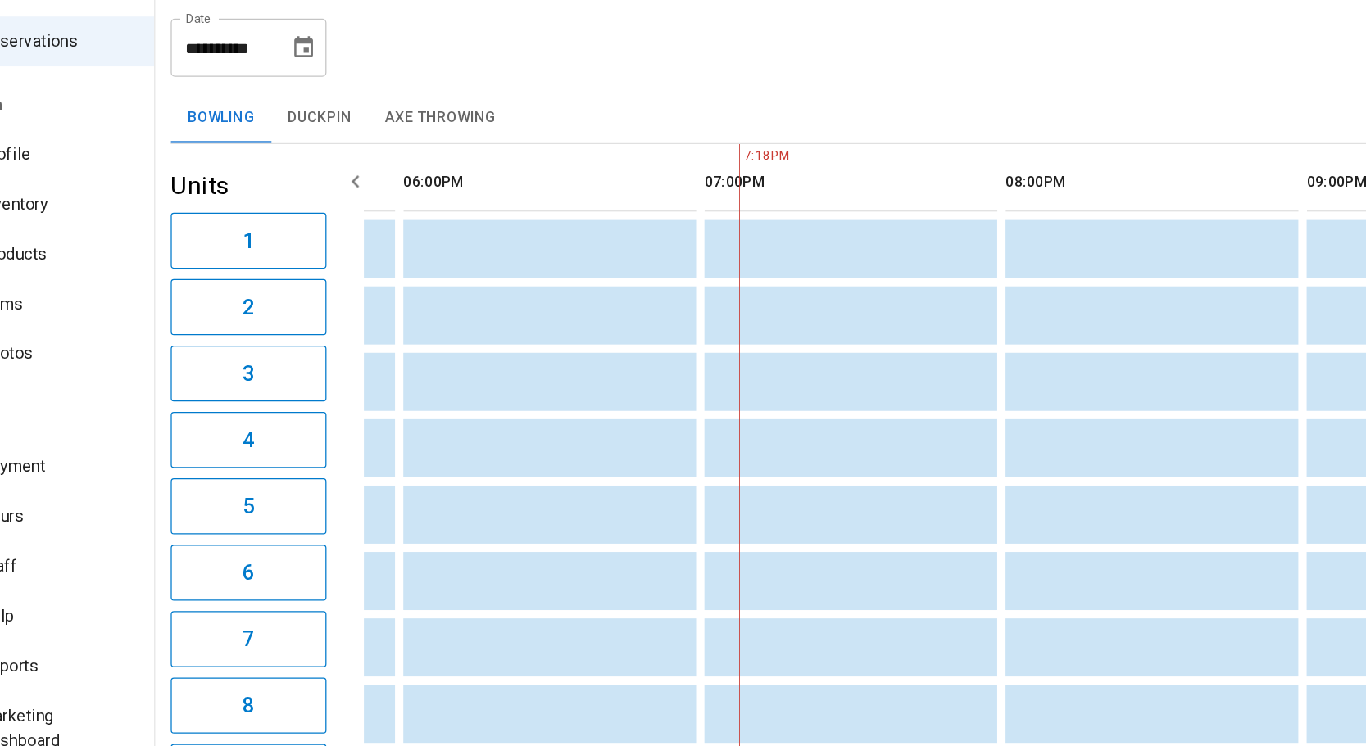
scroll to position [0, 1643]
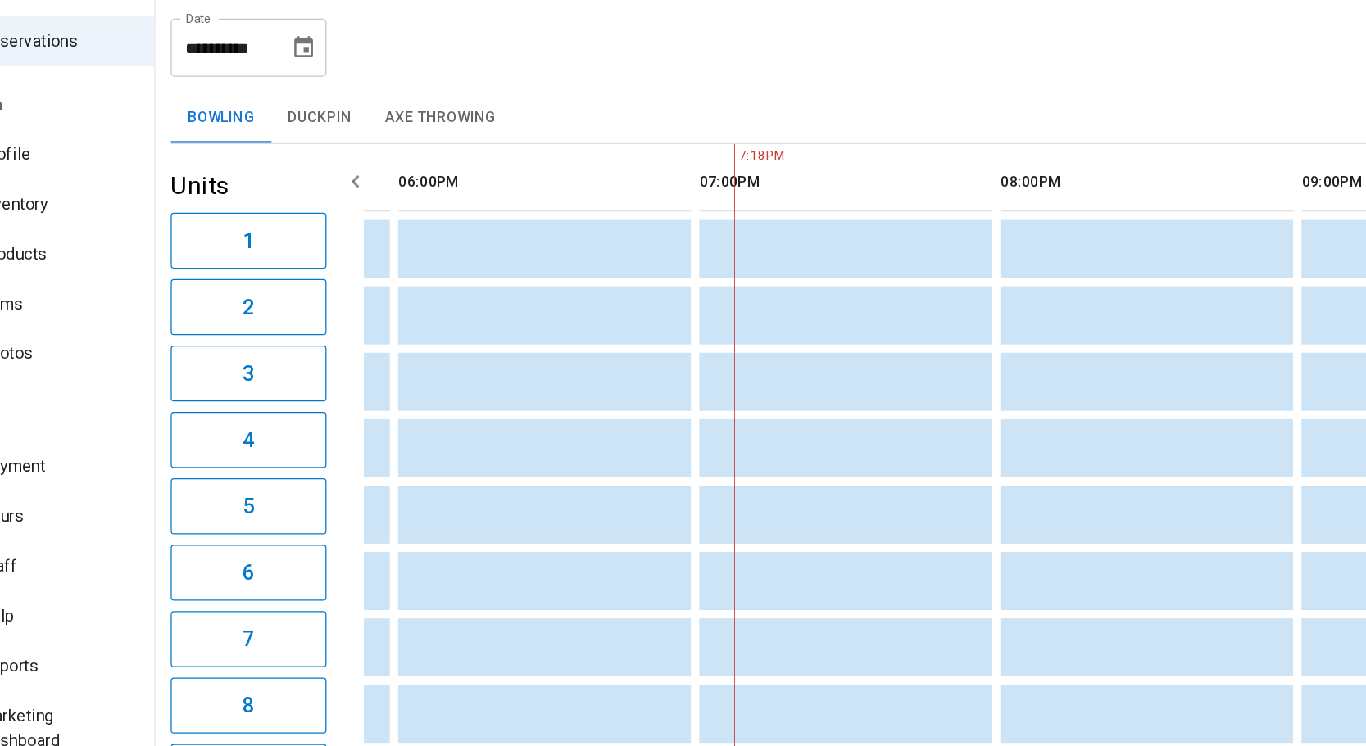
click at [287, 519] on button "6" at bounding box center [271, 535] width 123 height 44
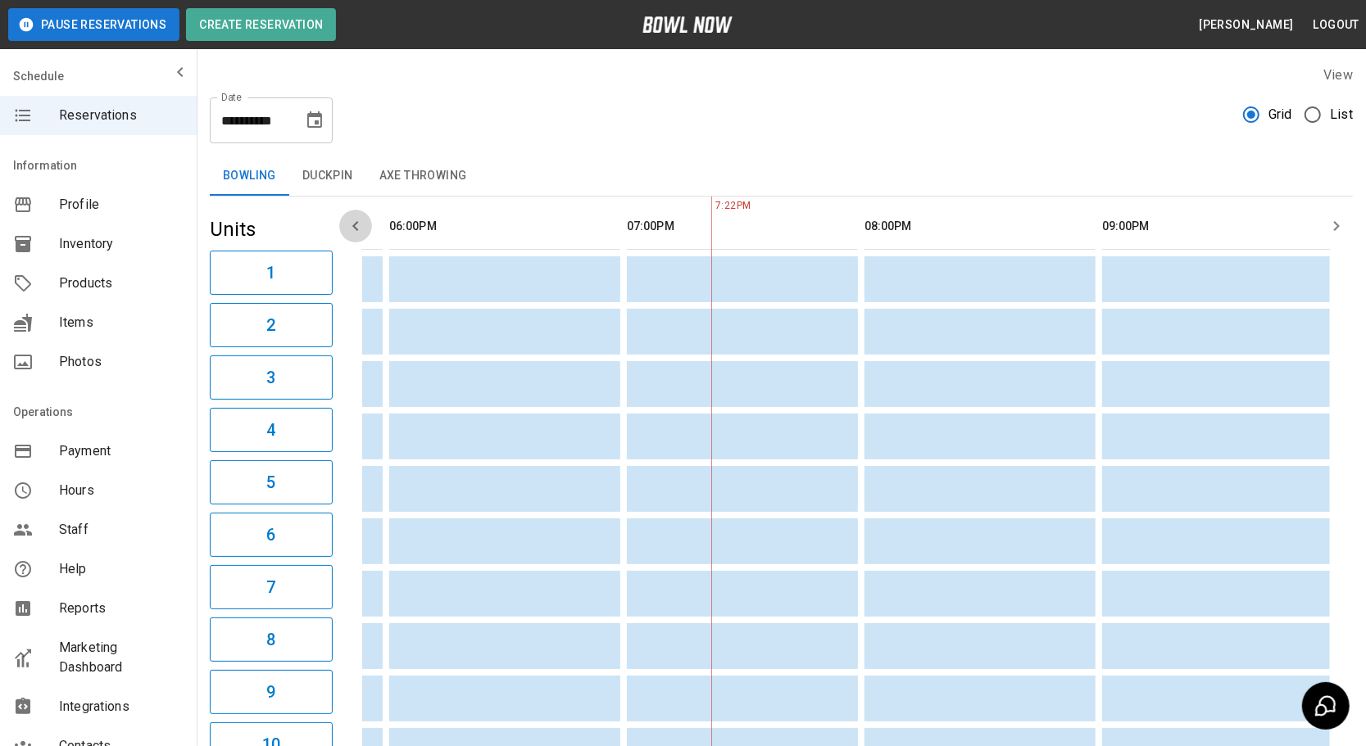
click at [347, 234] on icon "button" at bounding box center [356, 226] width 20 height 20
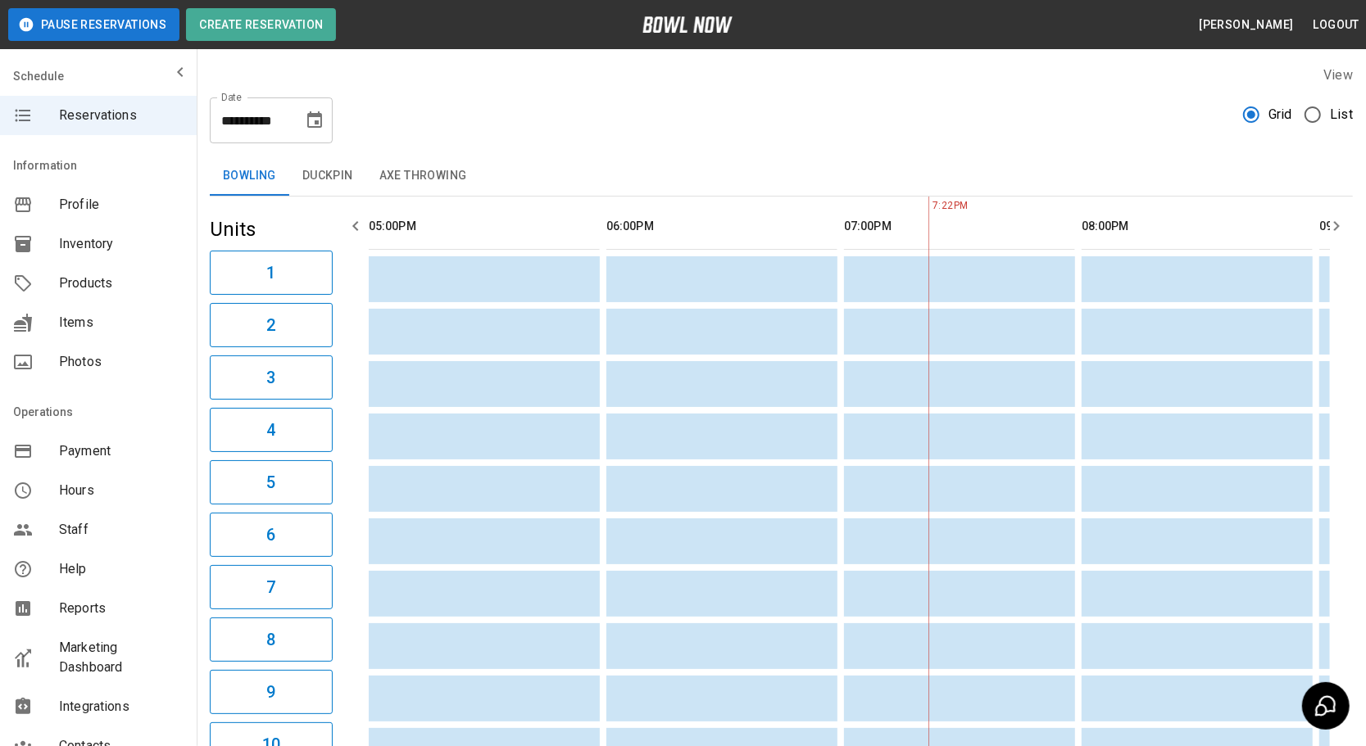
click at [361, 224] on icon "button" at bounding box center [356, 226] width 20 height 20
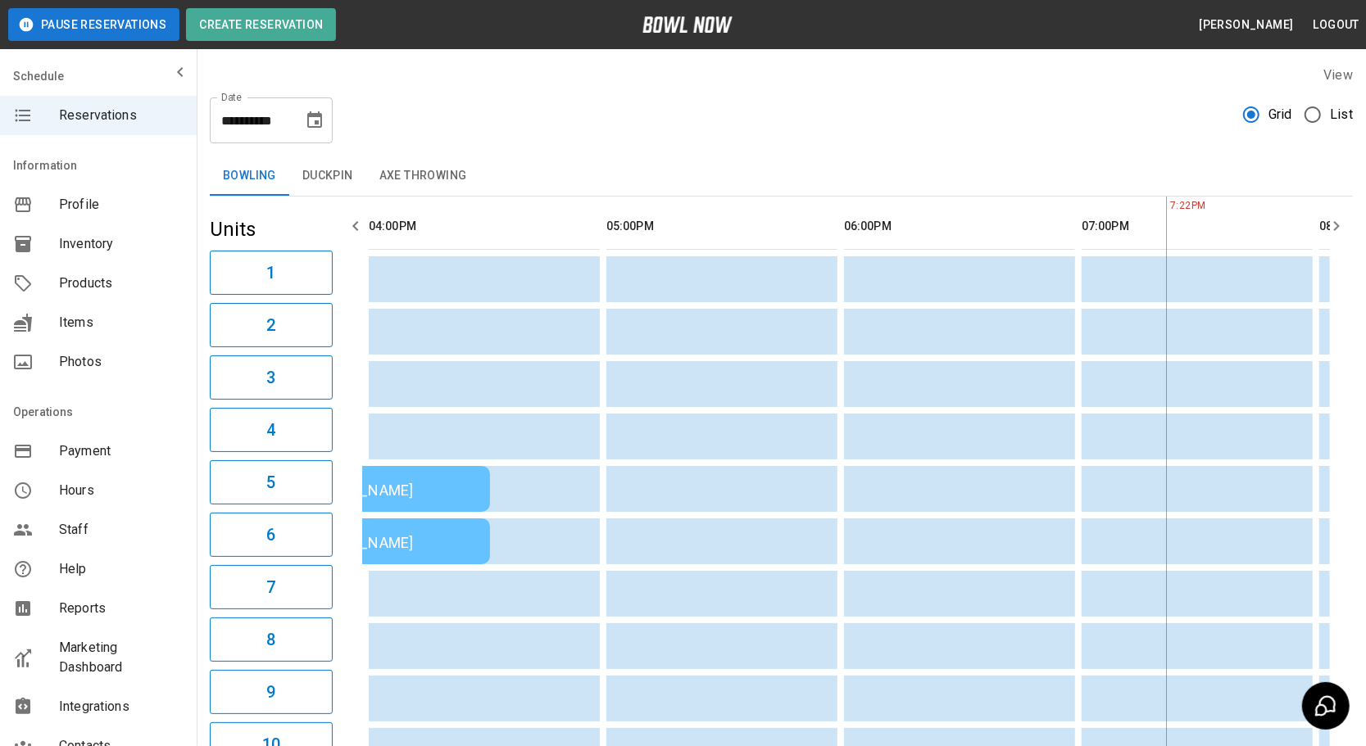
click at [354, 229] on icon "button" at bounding box center [356, 226] width 20 height 20
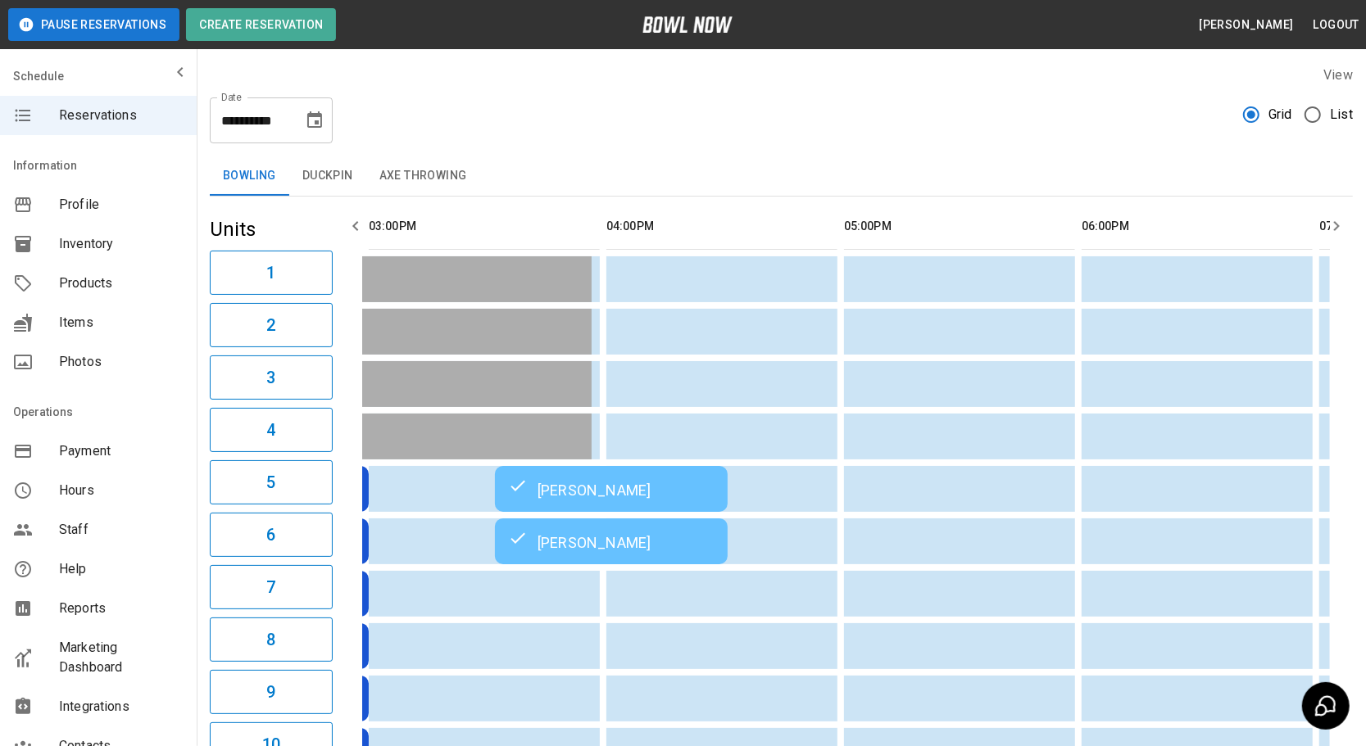
click at [356, 233] on icon "button" at bounding box center [356, 226] width 20 height 20
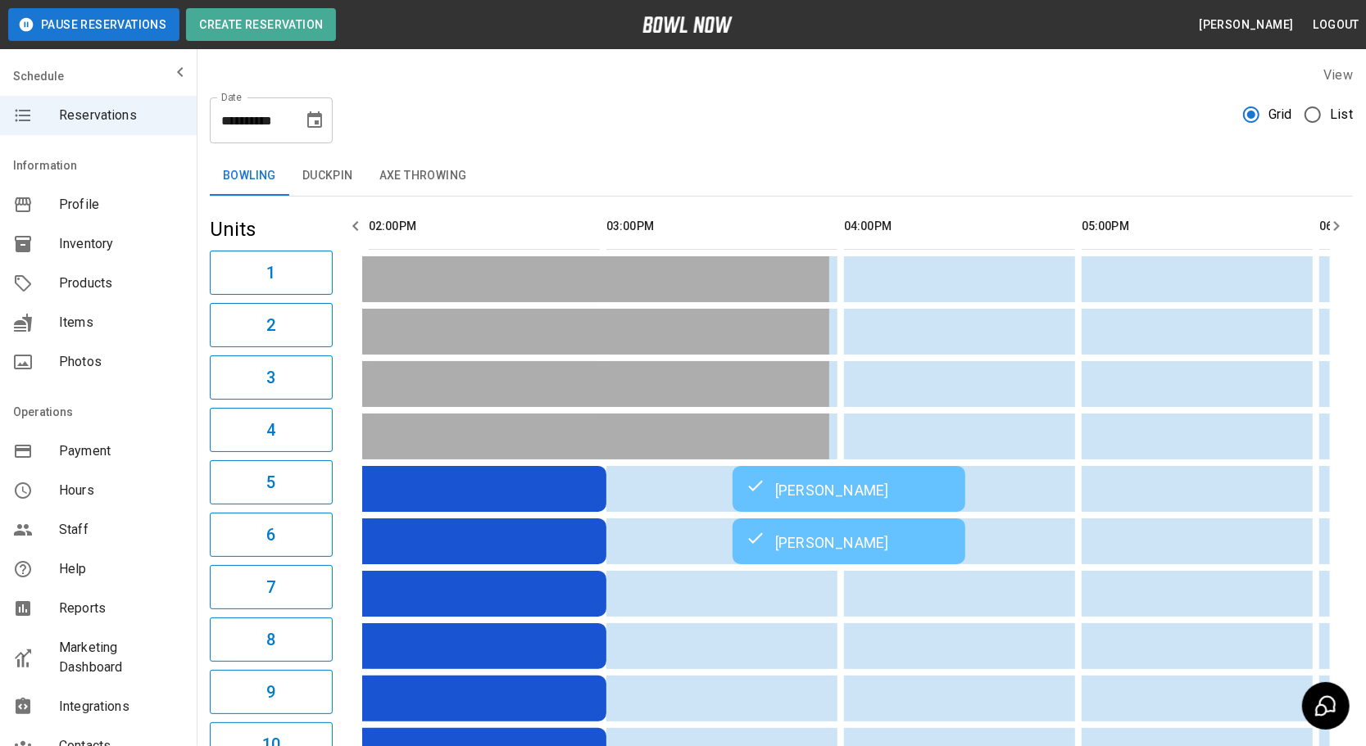
click at [356, 233] on icon "button" at bounding box center [356, 226] width 20 height 20
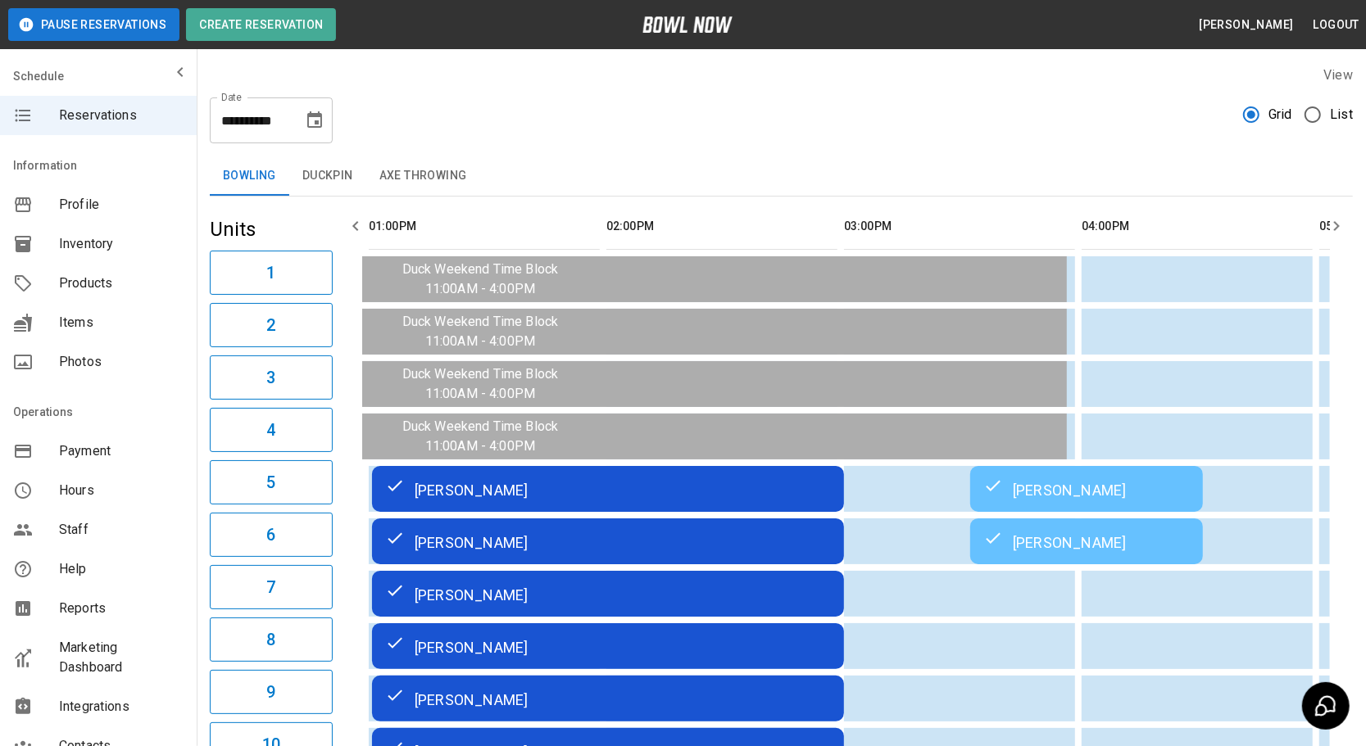
click at [363, 231] on icon "button" at bounding box center [356, 226] width 20 height 20
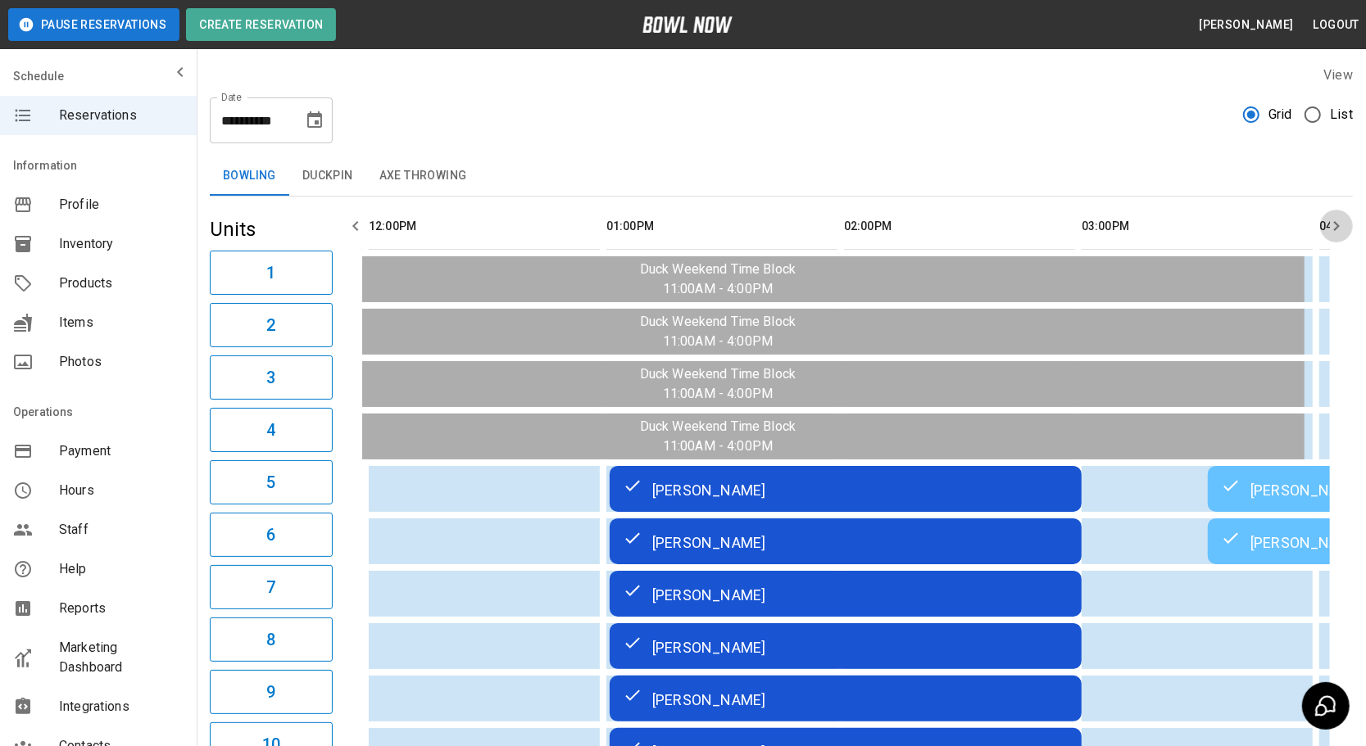
click at [1341, 227] on icon "button" at bounding box center [1337, 226] width 20 height 20
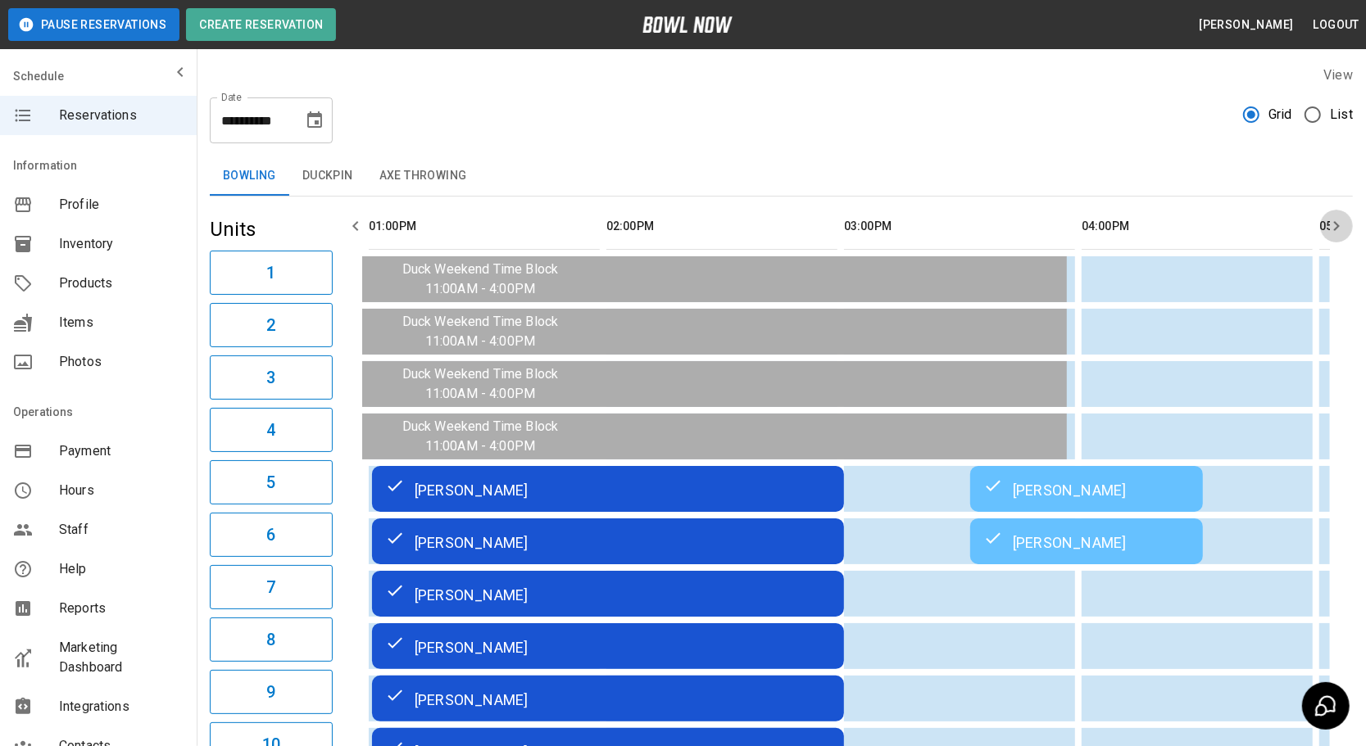
click at [1341, 228] on icon "button" at bounding box center [1337, 226] width 20 height 20
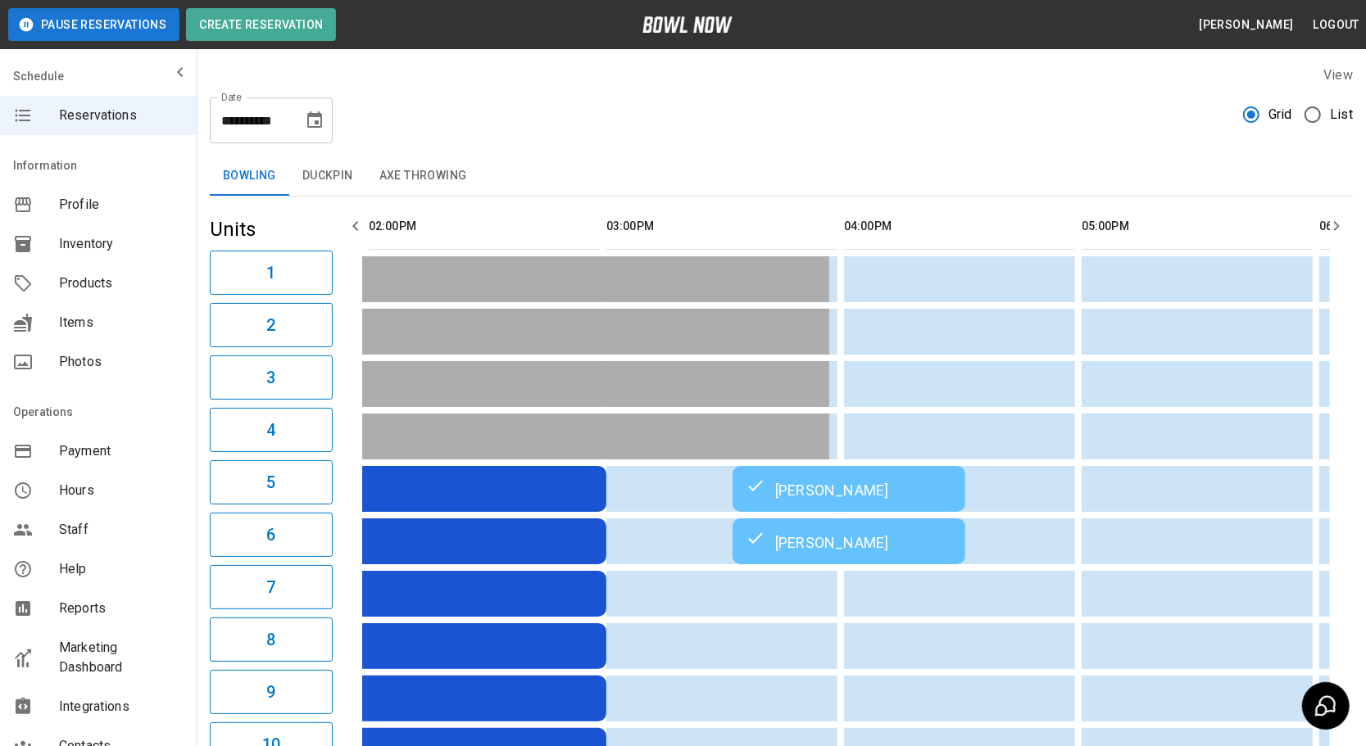
click at [1340, 228] on icon "button" at bounding box center [1337, 226] width 20 height 20
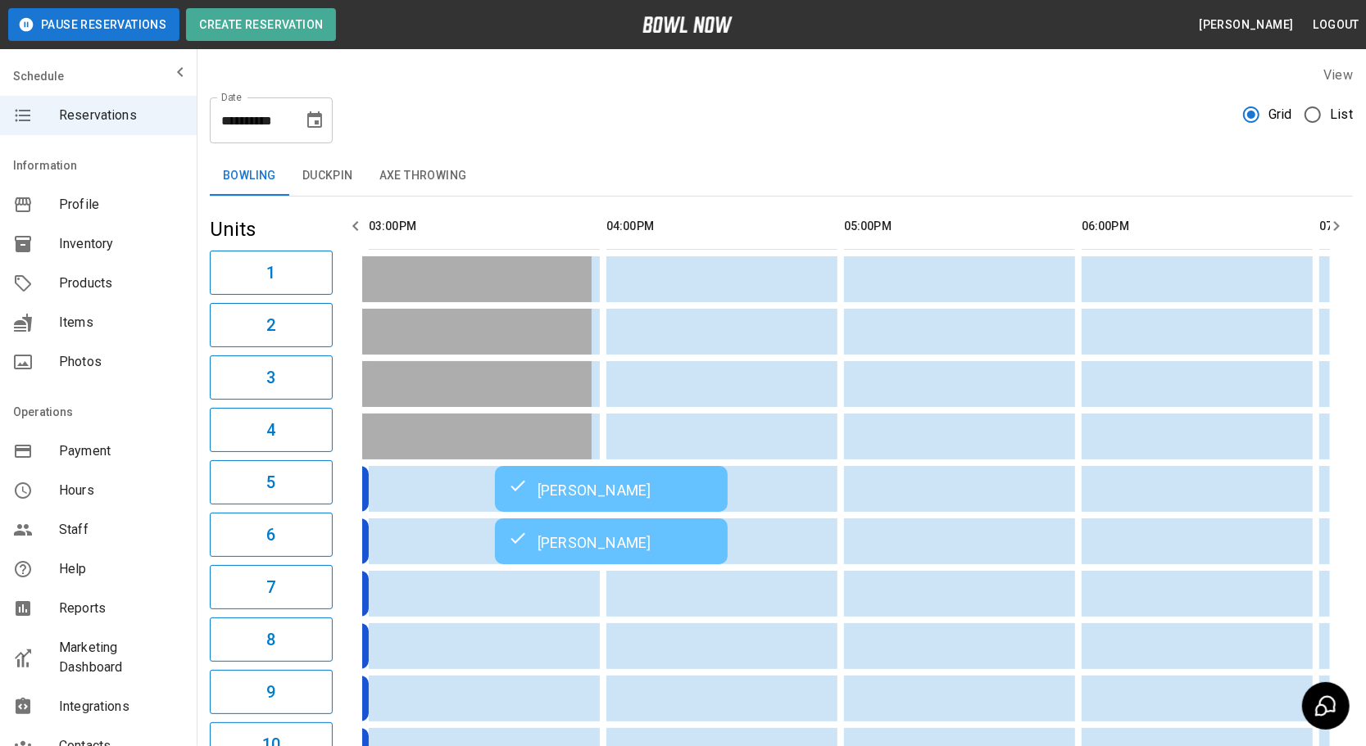
click at [1338, 229] on icon "button" at bounding box center [1337, 226] width 20 height 20
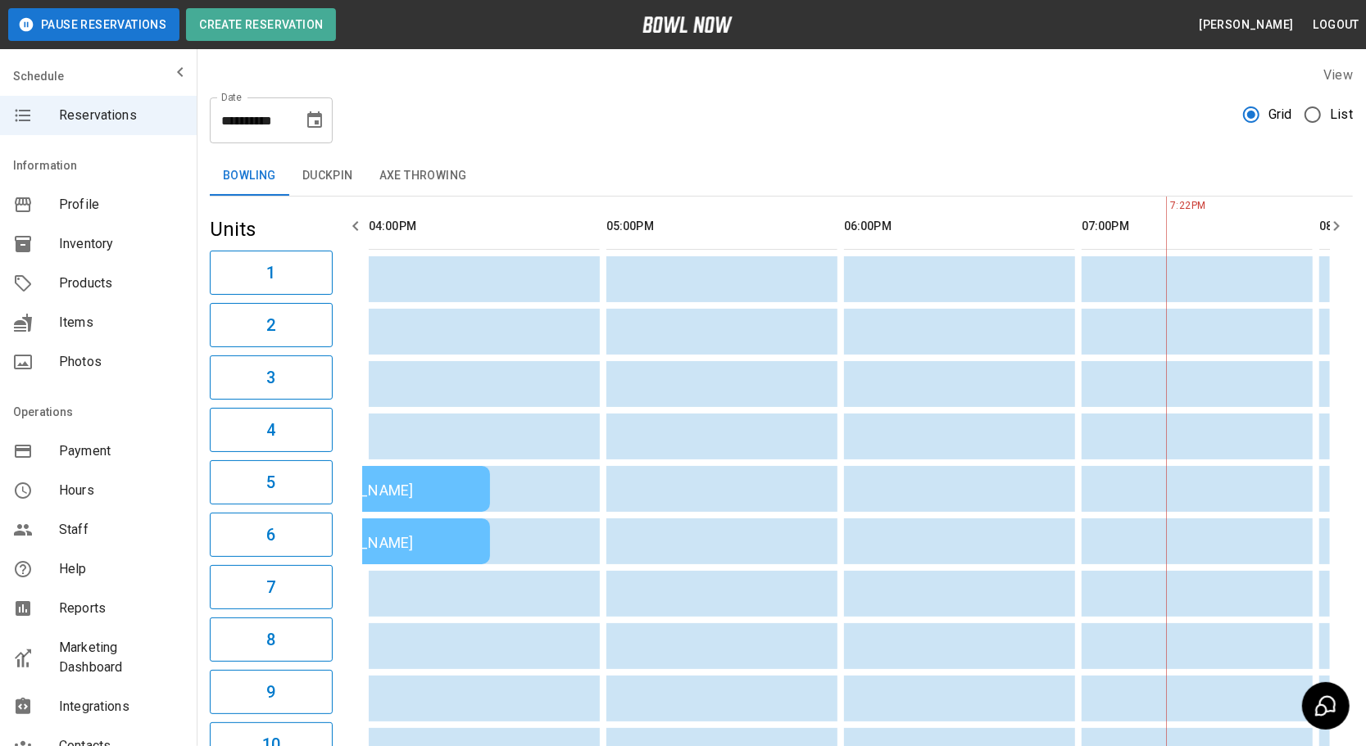
click at [1338, 229] on icon "button" at bounding box center [1337, 226] width 20 height 20
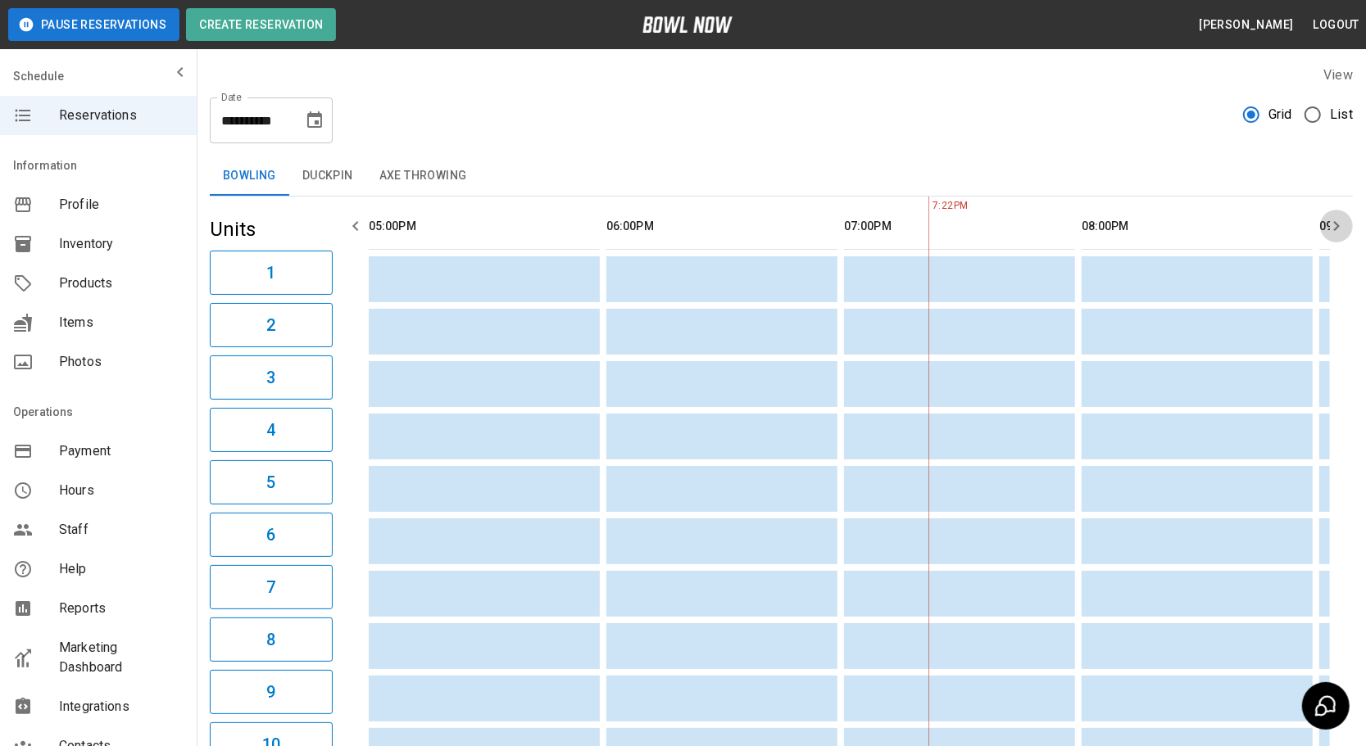
click at [1338, 229] on icon "button" at bounding box center [1337, 226] width 20 height 20
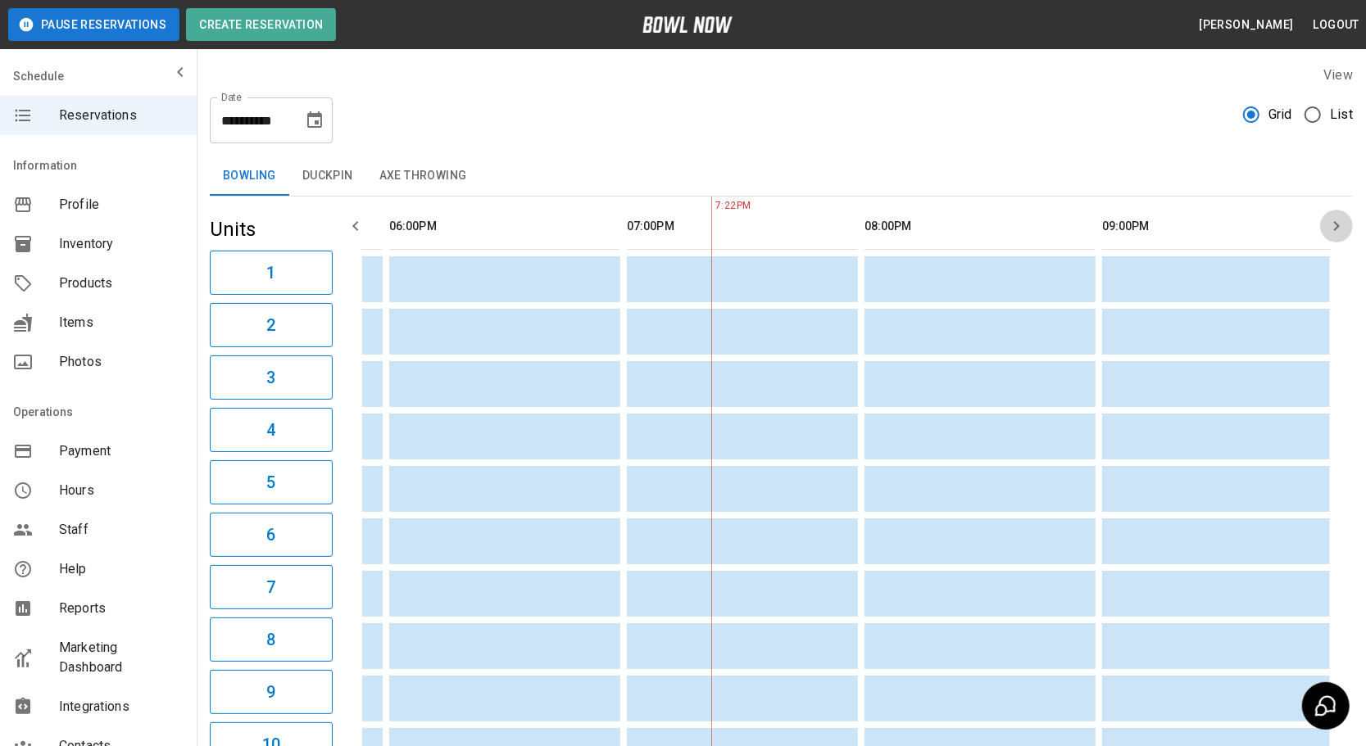
click at [1338, 229] on icon "button" at bounding box center [1337, 226] width 20 height 20
click at [332, 175] on button "Duckpin" at bounding box center [327, 175] width 77 height 39
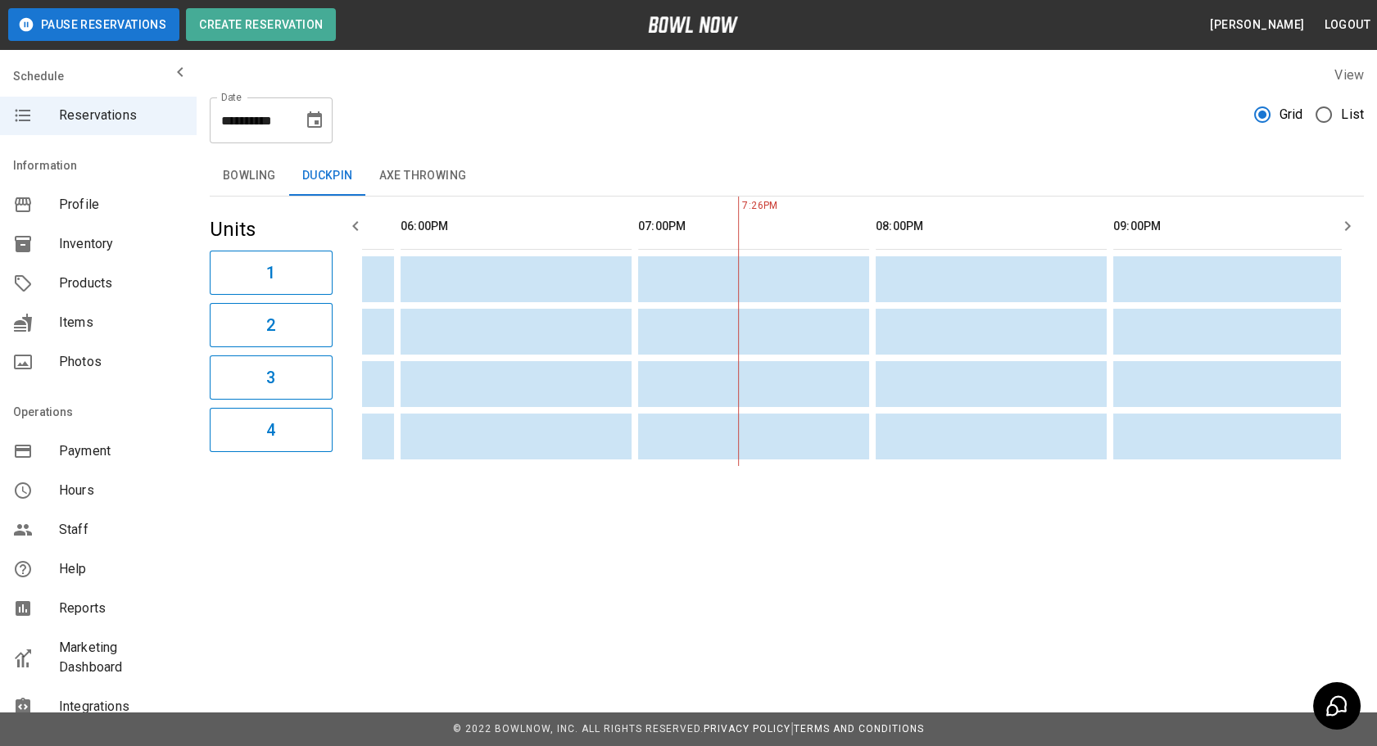
click at [388, 173] on button "Axe Throwing" at bounding box center [423, 175] width 114 height 39
click at [333, 164] on button "Duckpin" at bounding box center [327, 175] width 77 height 39
click at [258, 177] on button "Bowling" at bounding box center [249, 175] width 79 height 39
